Goal: Task Accomplishment & Management: Use online tool/utility

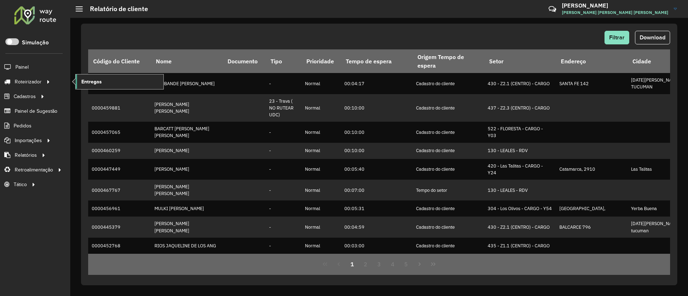
click at [100, 85] on span "Entregas" at bounding box center [91, 82] width 20 height 8
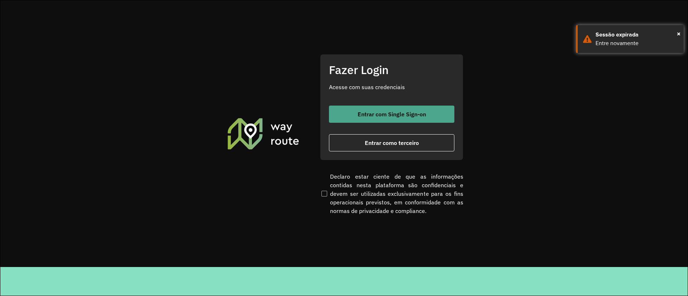
click at [346, 110] on button "Entrar com Single Sign-on" at bounding box center [391, 114] width 125 height 17
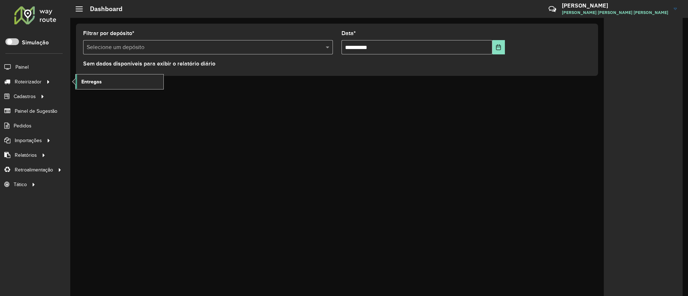
click at [87, 79] on span "Entregas" at bounding box center [91, 82] width 20 height 8
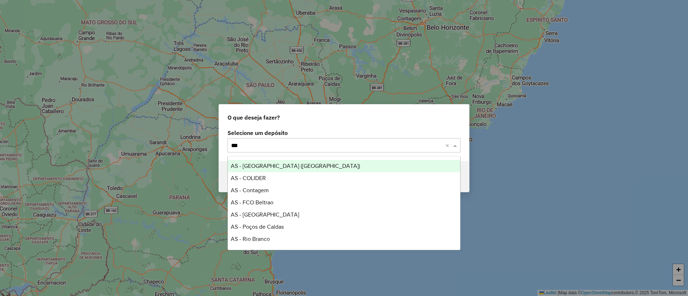
type input "****"
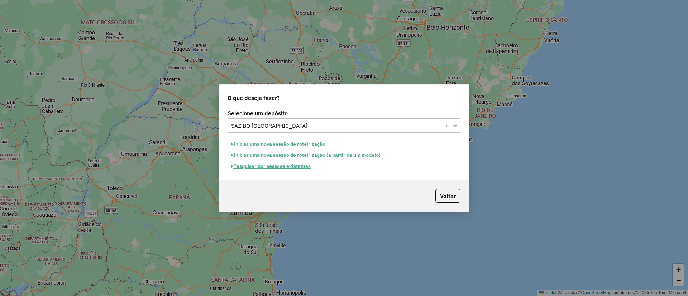
click at [265, 164] on button "Pesquisar por sessões existentes" at bounding box center [270, 166] width 86 height 11
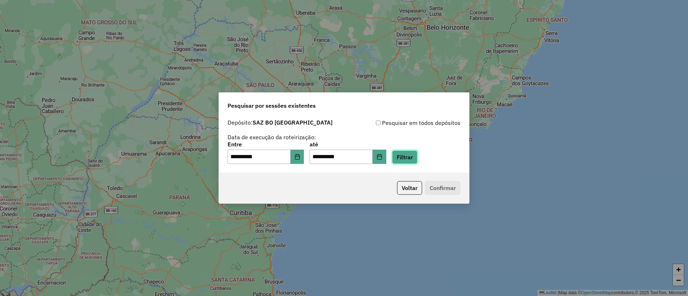
click at [417, 160] on button "Filtrar" at bounding box center [404, 157] width 25 height 14
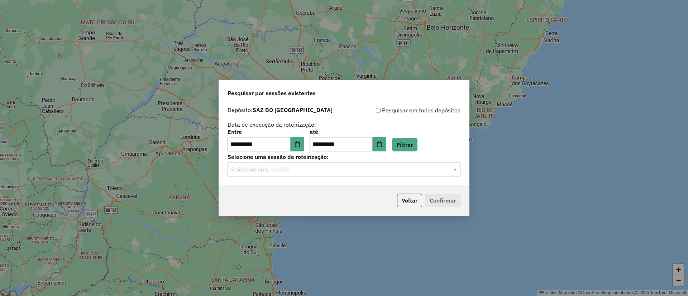
click at [329, 164] on div "Selecione uma sessão" at bounding box center [343, 169] width 233 height 14
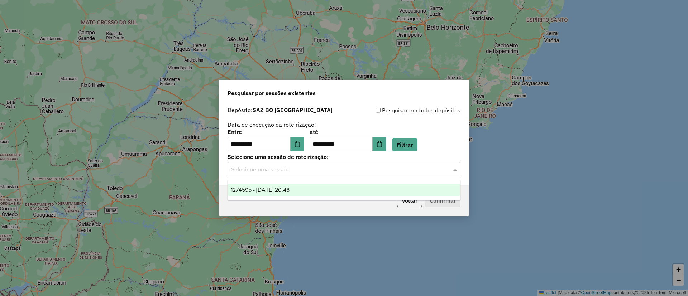
click at [308, 196] on div "1274595 - 12/09/2025 20:48" at bounding box center [344, 190] width 232 height 12
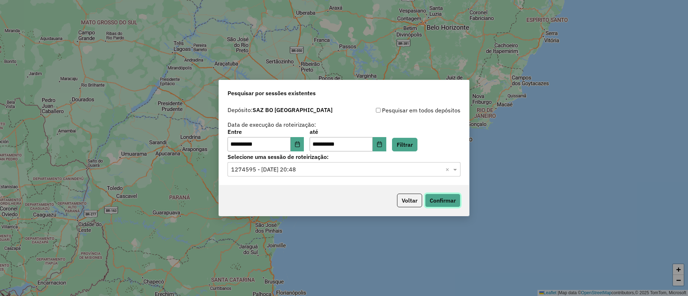
click at [449, 203] on button "Confirmar" at bounding box center [442, 201] width 35 height 14
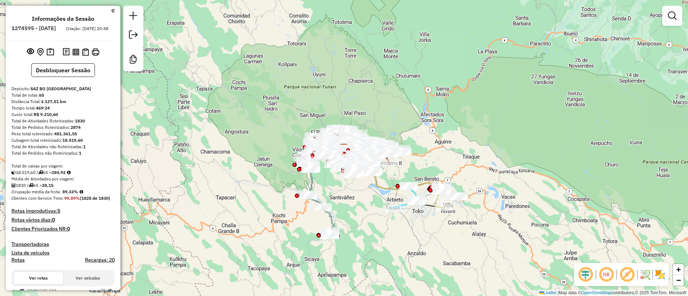
click at [658, 278] on img at bounding box center [659, 274] width 11 height 11
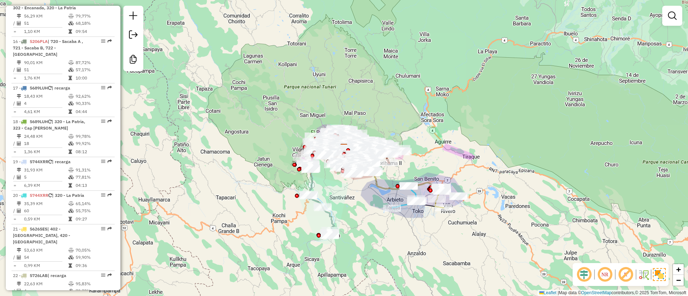
scroll to position [860, 0]
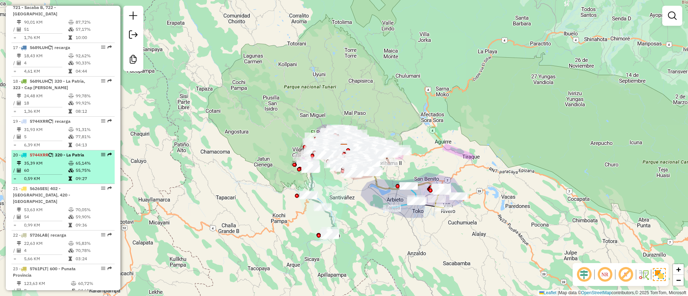
click at [88, 176] on td "09:27" at bounding box center [93, 178] width 36 height 7
select select "**********"
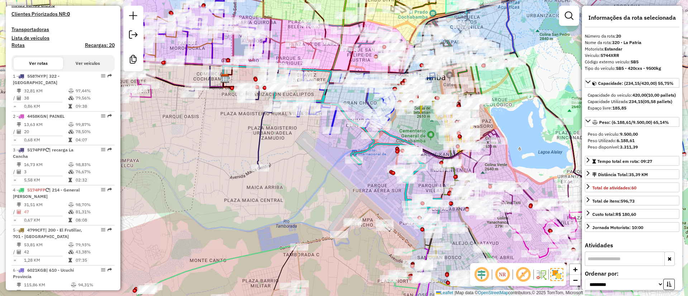
scroll to position [0, 0]
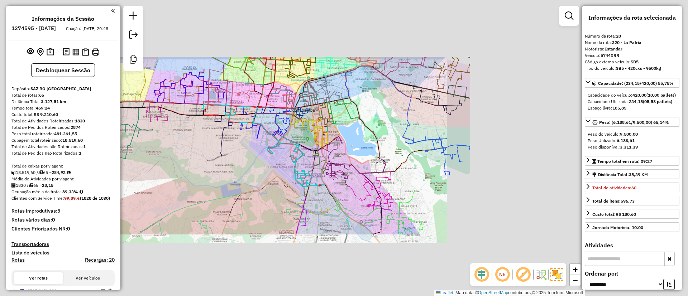
click at [184, 143] on div "Janela de atendimento Grade de atendimento Capacidade Transportadoras Veículos …" at bounding box center [344, 148] width 688 height 296
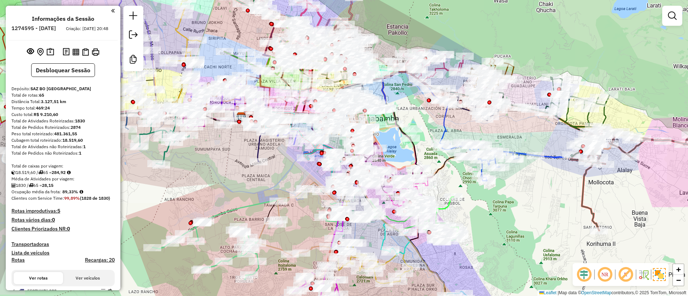
drag, startPoint x: 185, startPoint y: 153, endPoint x: 222, endPoint y: 159, distance: 37.4
click at [222, 159] on div "Janela de atendimento Grade de atendimento Capacidade Transportadoras Veículos …" at bounding box center [344, 148] width 688 height 296
